Goal: Information Seeking & Learning: Learn about a topic

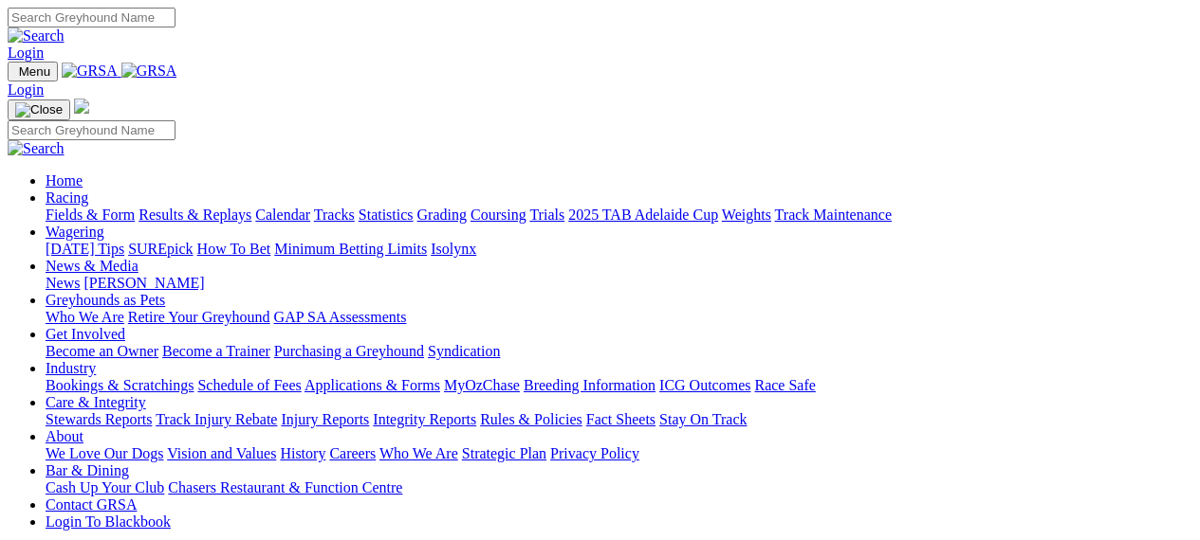
click at [146, 394] on link "Care & Integrity" at bounding box center [96, 402] width 101 height 16
click at [582, 412] on link "Rules & Policies" at bounding box center [531, 420] width 102 height 16
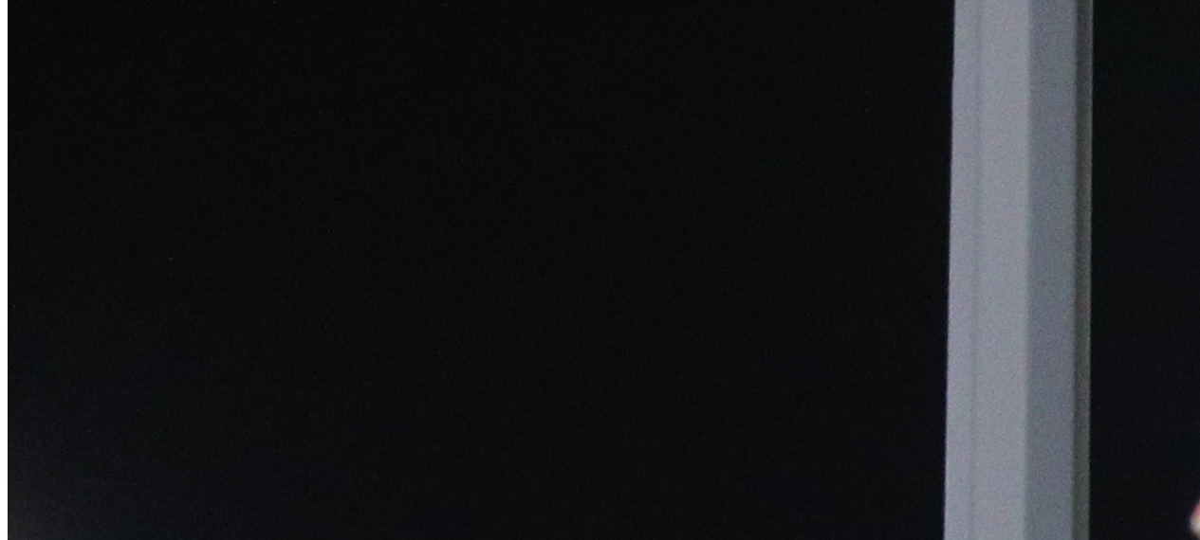
scroll to position [762, 0]
